Goal: Find specific page/section: Find specific page/section

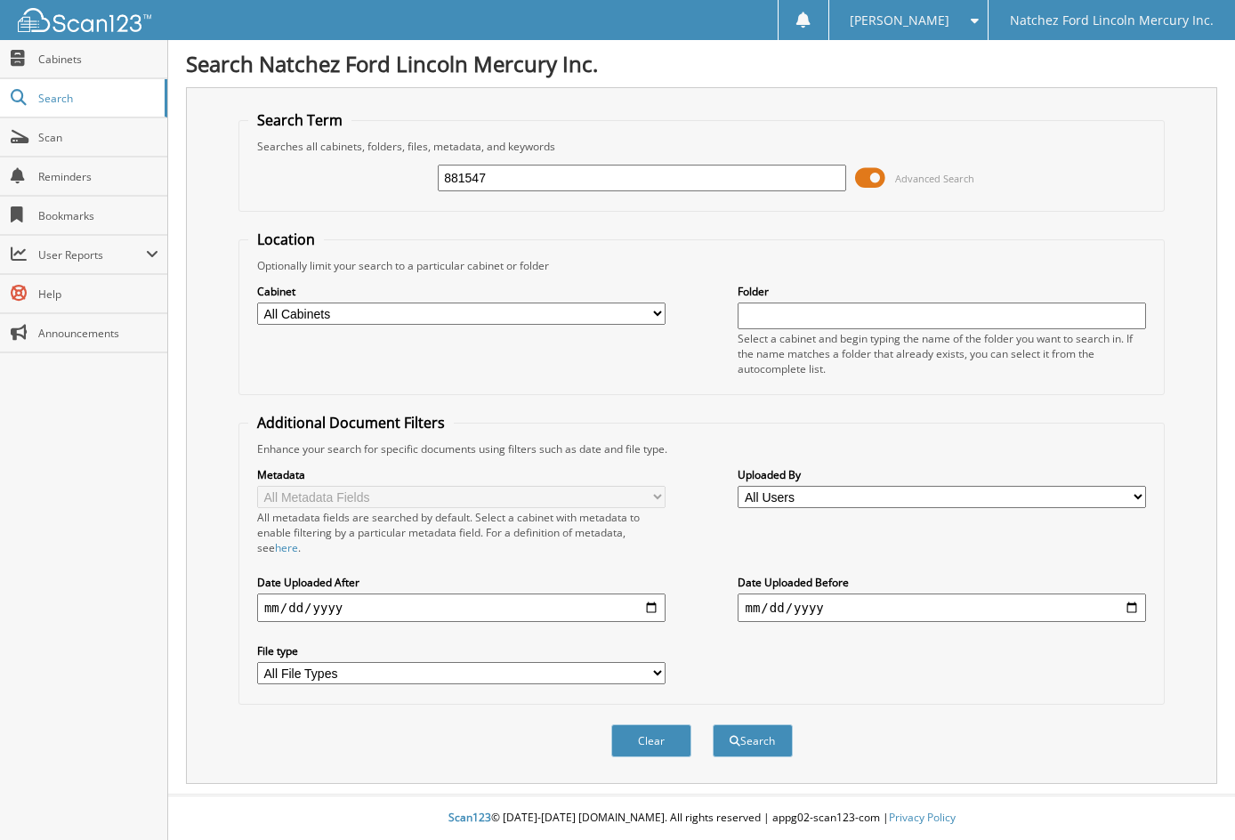
type input "881547"
click at [712, 724] on button "Search" at bounding box center [752, 740] width 80 height 33
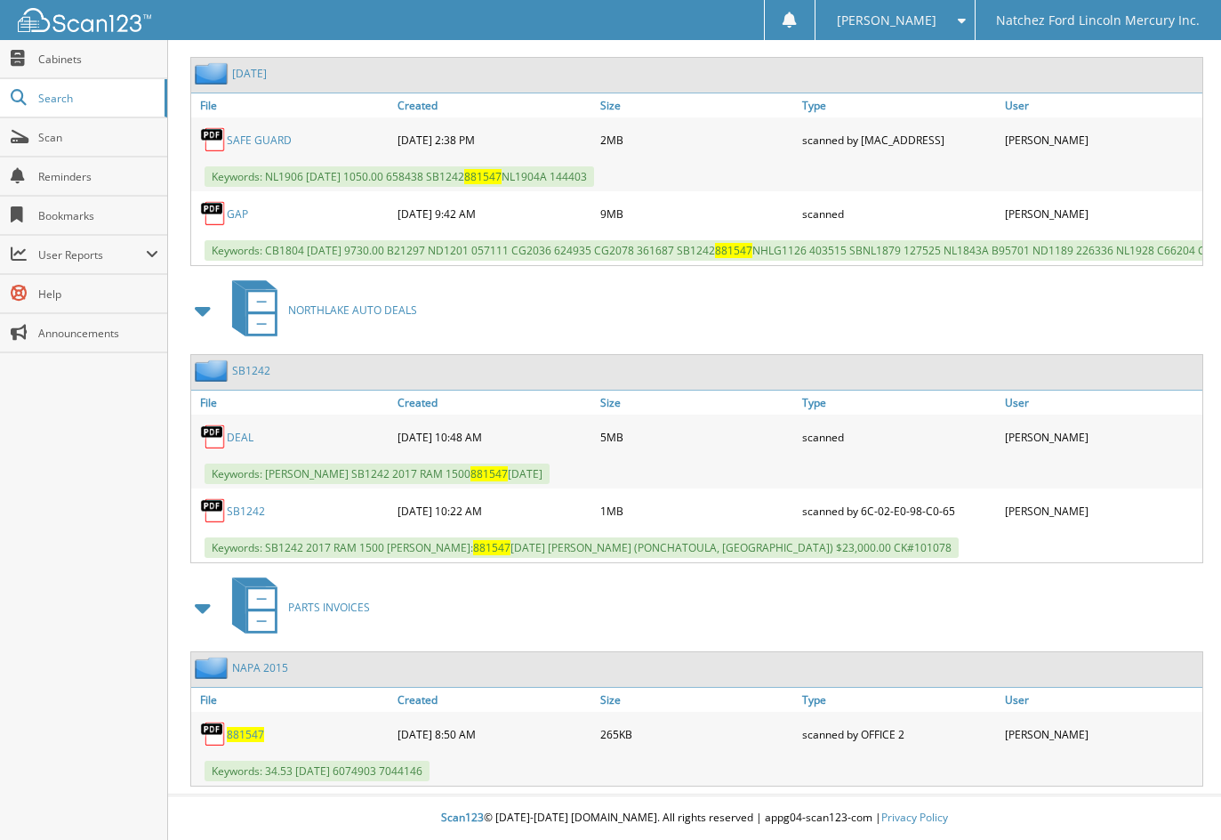
scroll to position [891, 0]
click at [254, 368] on link "SB1242" at bounding box center [251, 370] width 38 height 15
